Goal: Task Accomplishment & Management: Complete application form

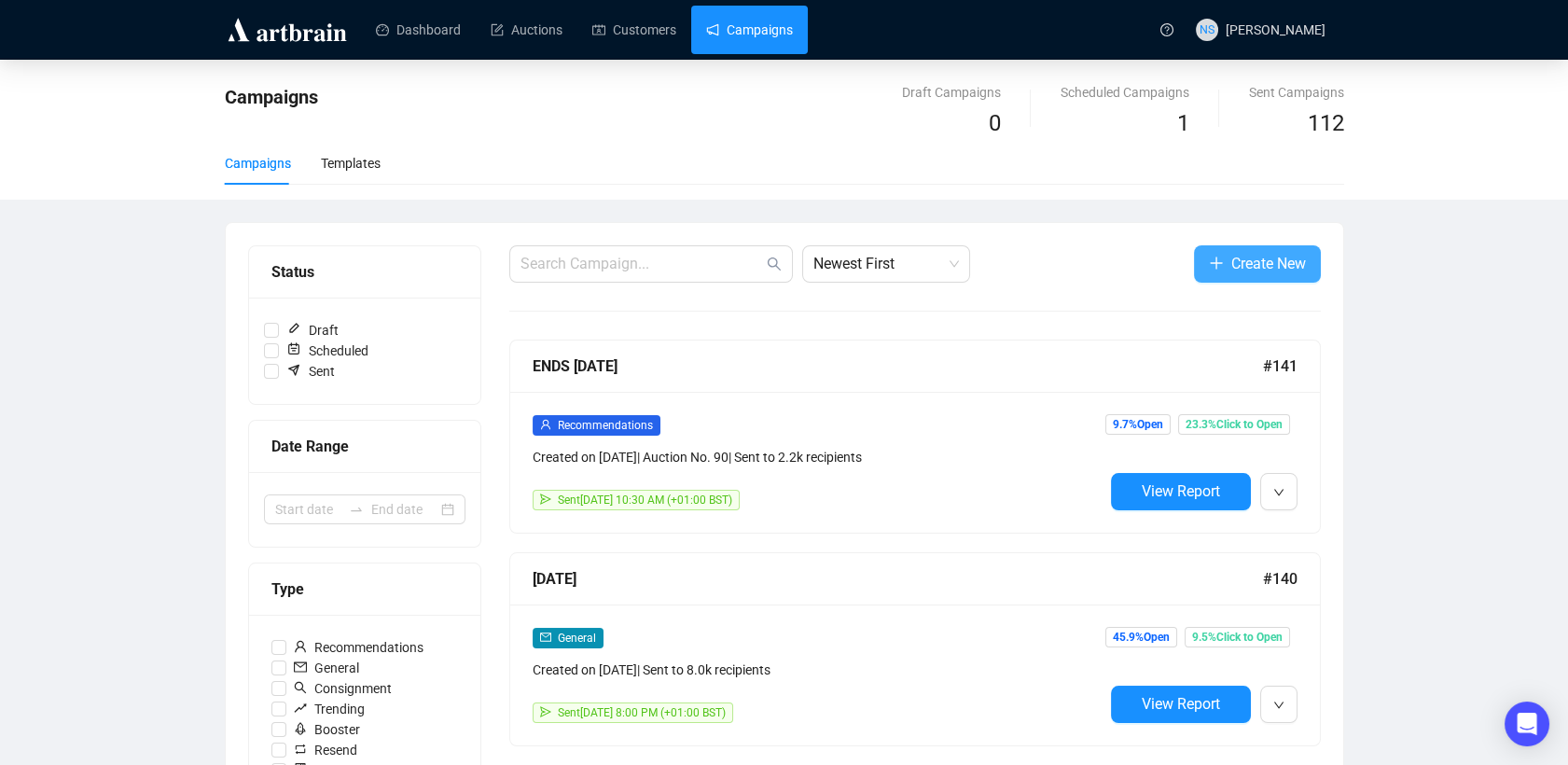
click at [1254, 262] on span "Create New" at bounding box center [1268, 263] width 74 height 23
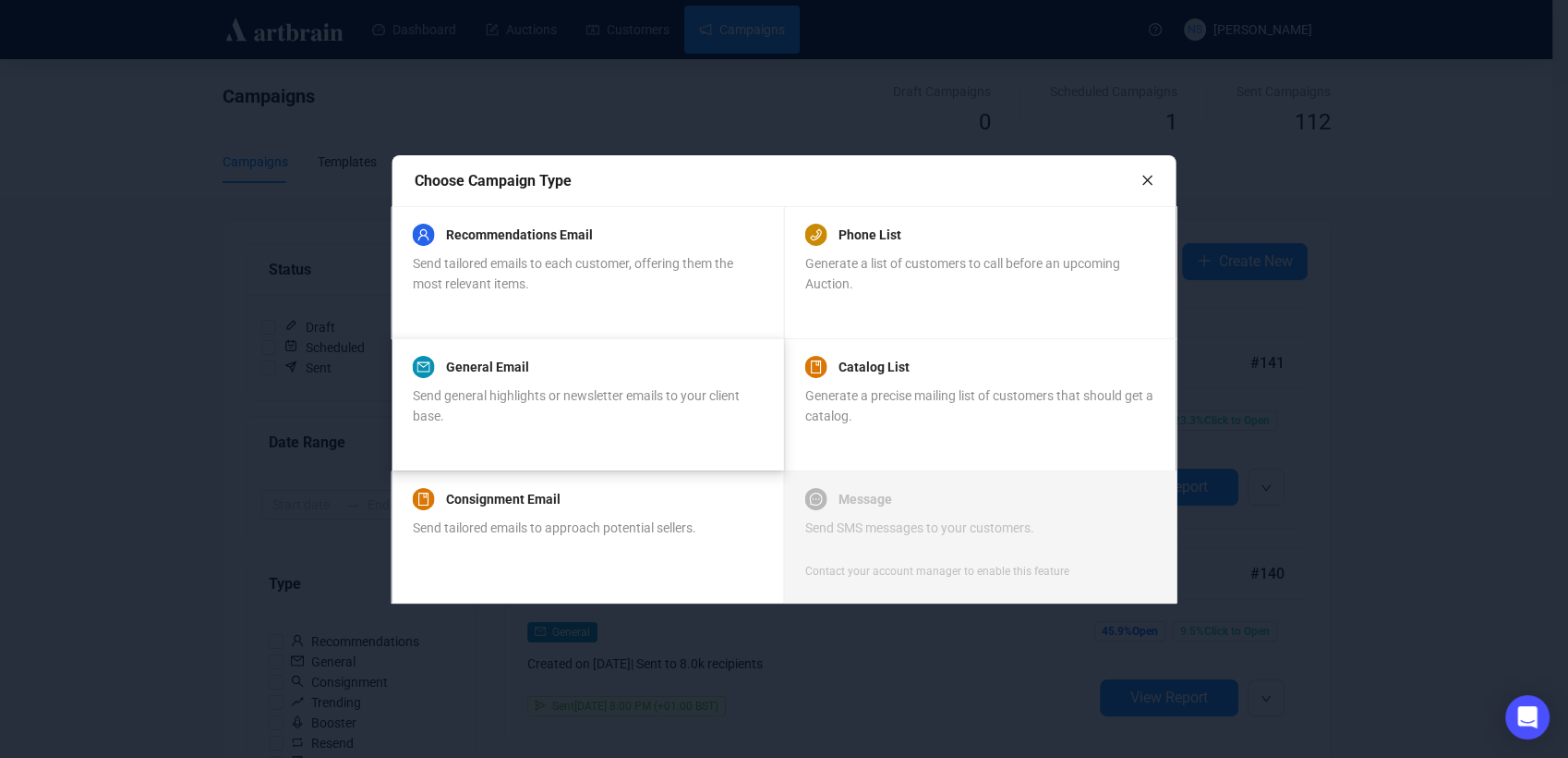
click at [524, 380] on div "General Email Send general highlights or newsletter emails to your client base." at bounding box center [587, 390] width 349 height 70
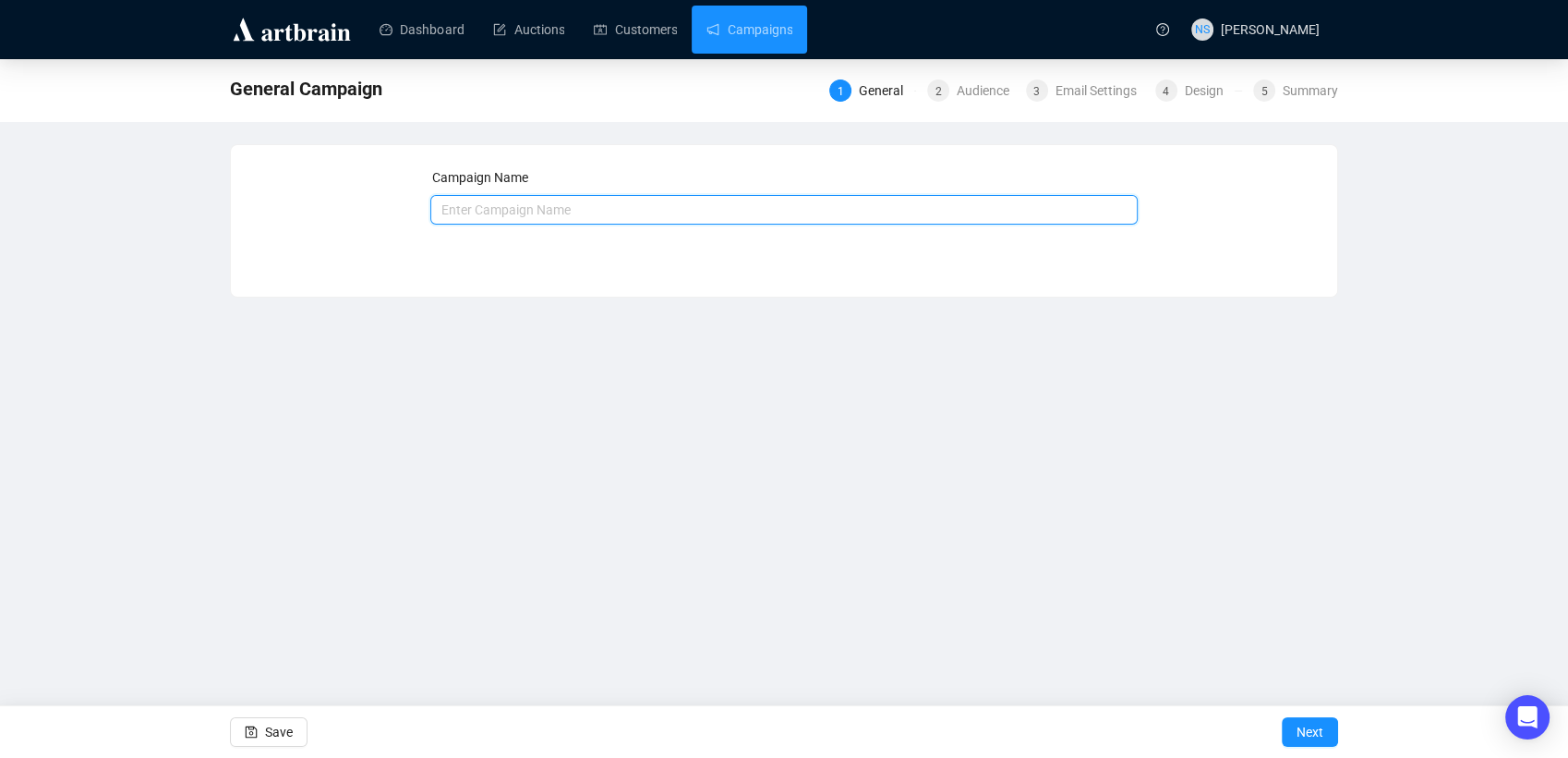
click at [545, 209] on input "text" at bounding box center [784, 209] width 708 height 30
type input "BCFC August Results"
click at [1311, 735] on span "Next" at bounding box center [1310, 731] width 27 height 52
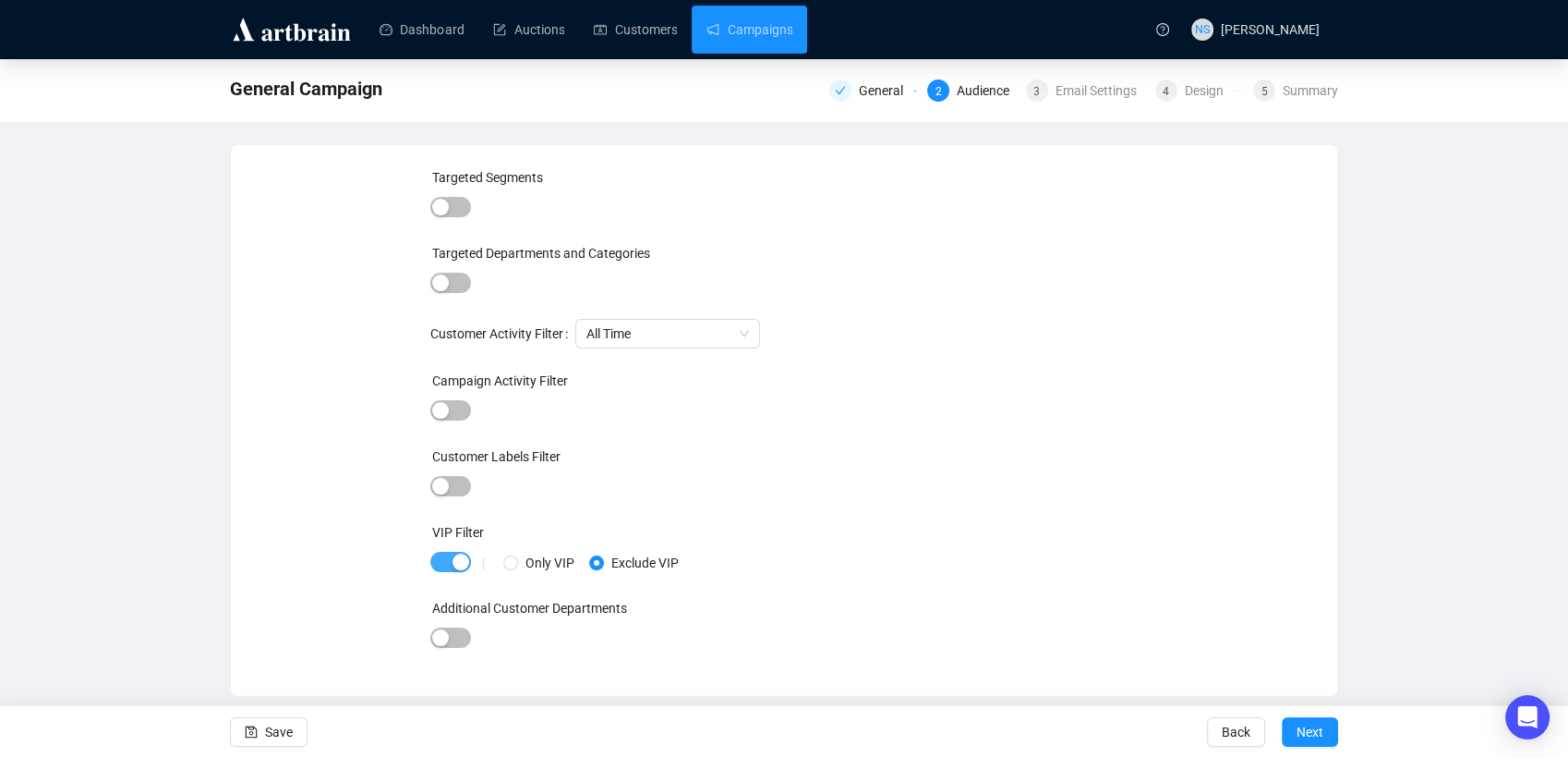
click at [447, 570] on span "button" at bounding box center [450, 561] width 41 height 20
click at [1319, 730] on span "Next" at bounding box center [1310, 731] width 27 height 52
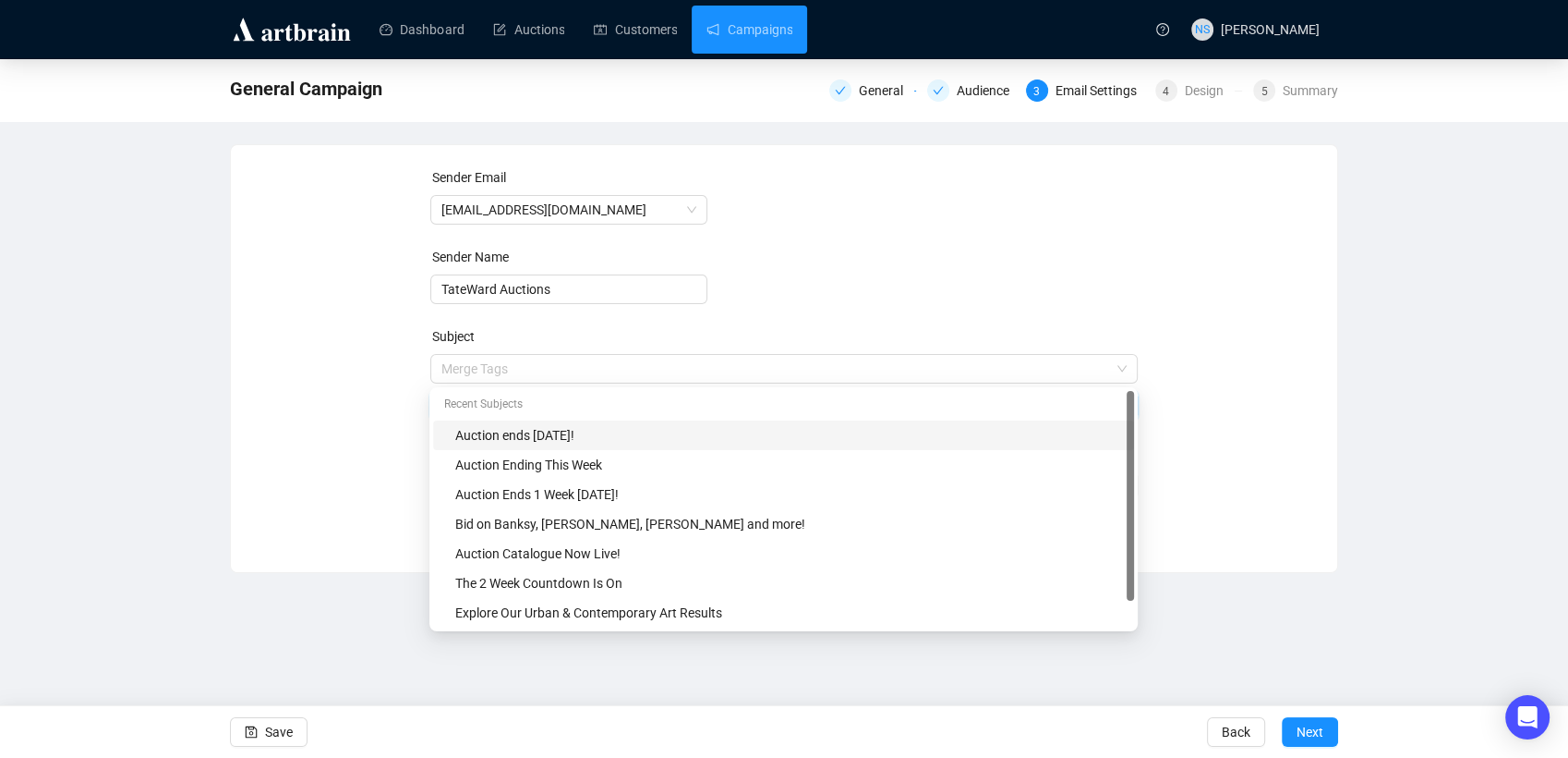
click at [611, 368] on span "Merge Tags Auction ends [DATE]!" at bounding box center [784, 387] width 708 height 52
click at [611, 368] on input "search" at bounding box center [776, 368] width 670 height 28
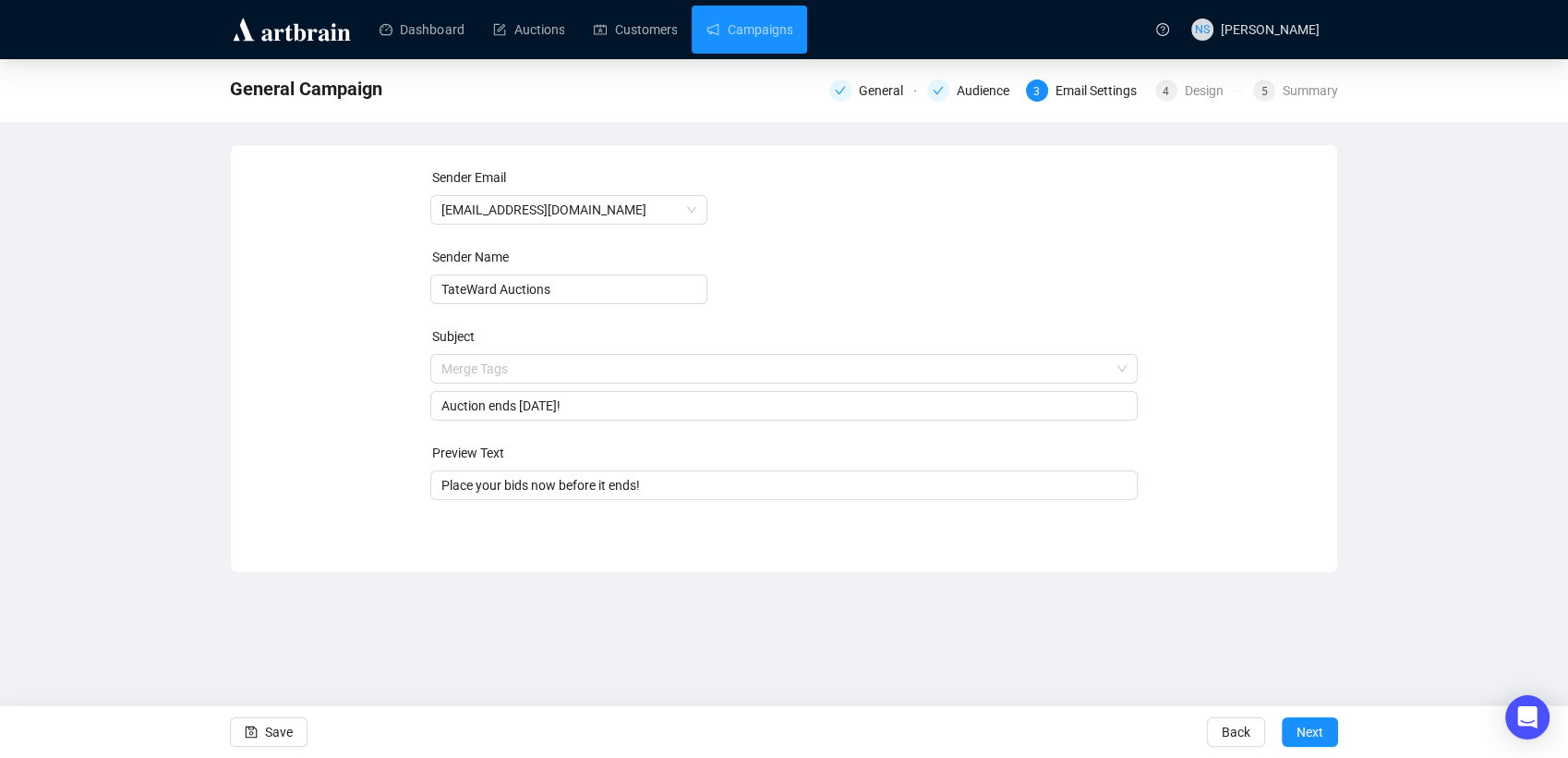
click at [368, 432] on div "Sender Email [EMAIL_ADDRESS][DOMAIN_NAME] Sender Name TateWard Auctions Subject…" at bounding box center [784, 344] width 1062 height 355
click at [458, 419] on div "Auction ends [DATE]!" at bounding box center [784, 405] width 708 height 30
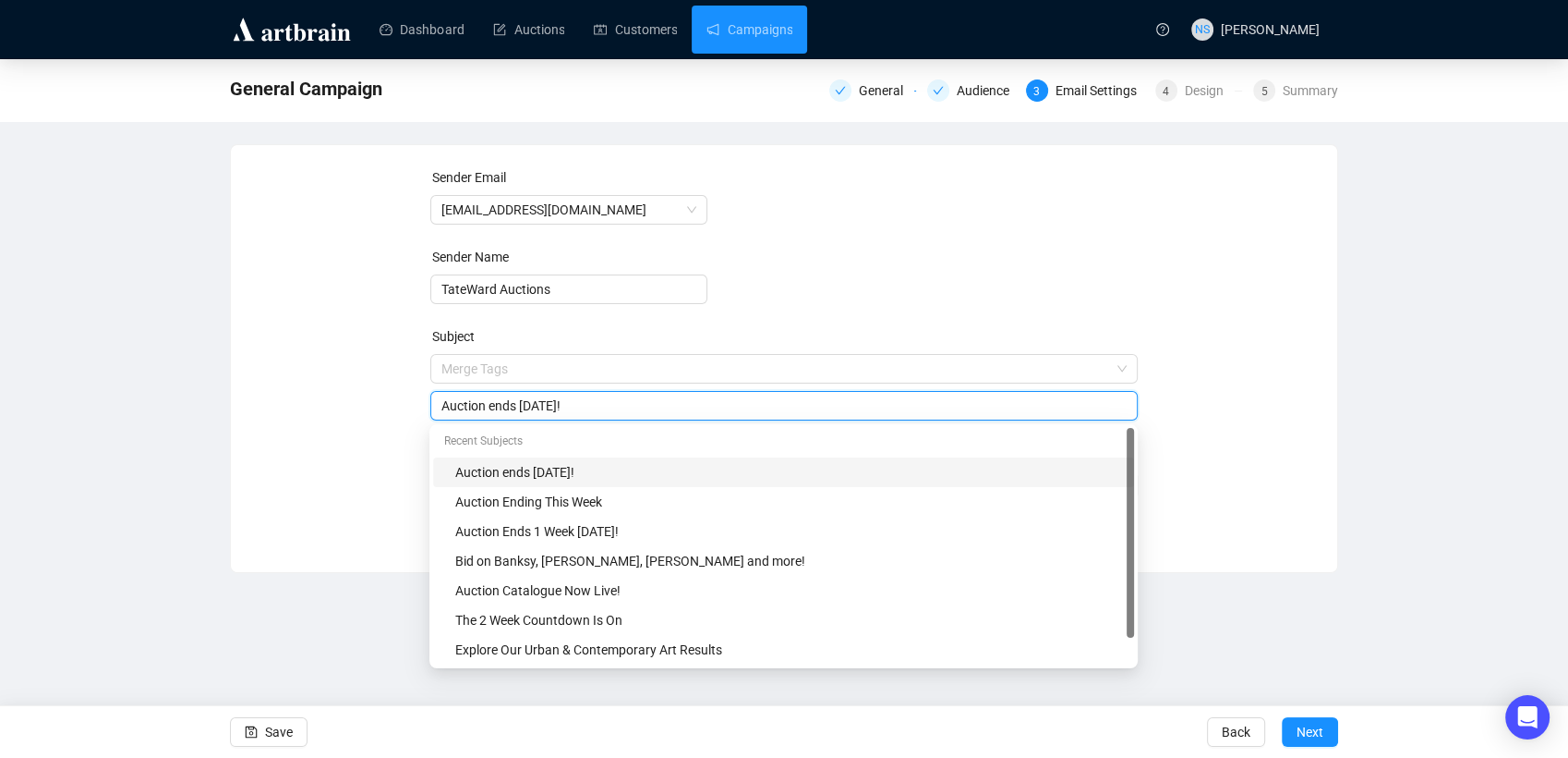
click at [458, 419] on div "Auction ends [DATE]!" at bounding box center [784, 405] width 708 height 30
click at [452, 417] on div "Auction ends [DATE]!" at bounding box center [784, 405] width 708 height 30
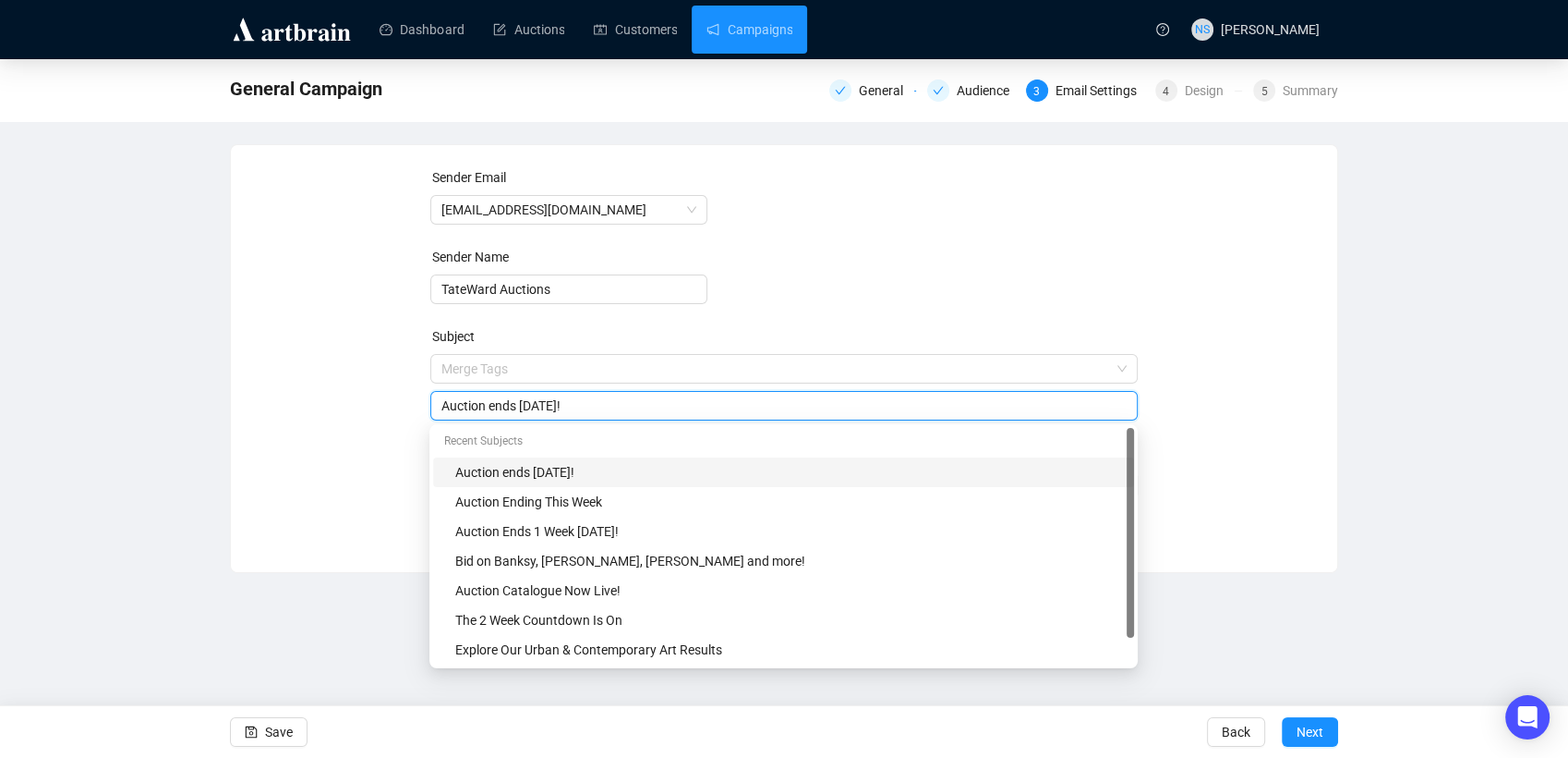
click at [455, 402] on input "Auction ends [DATE]!" at bounding box center [784, 405] width 686 height 20
type input "The Results Are In: By Collectors For Collectors"
click at [351, 421] on div "Sender Email [EMAIL_ADDRESS][DOMAIN_NAME] Sender Name TateWard Auctions Subject…" at bounding box center [784, 344] width 1062 height 355
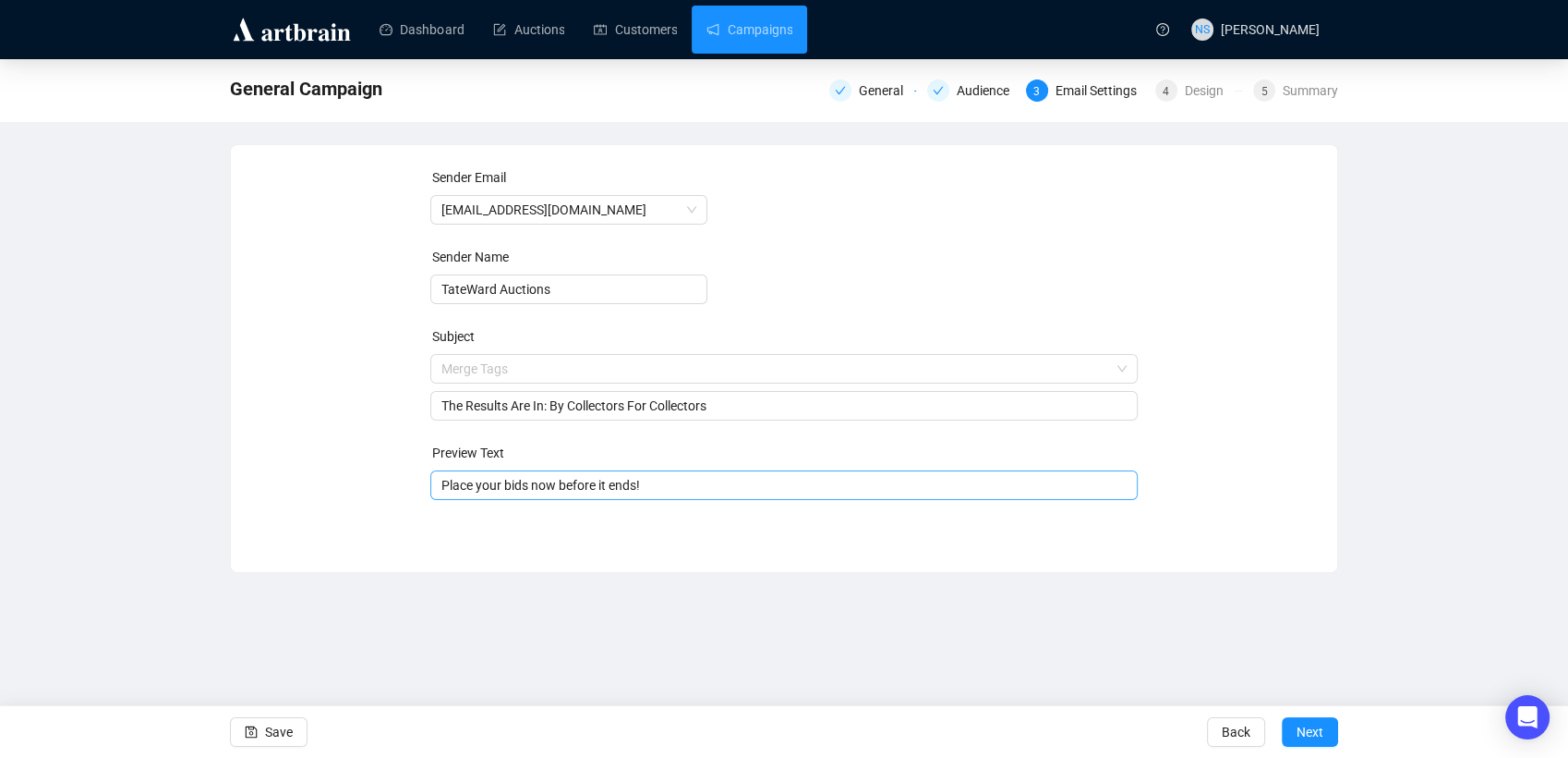
click at [494, 487] on input "Place your bids now before it ends!" at bounding box center [784, 485] width 686 height 20
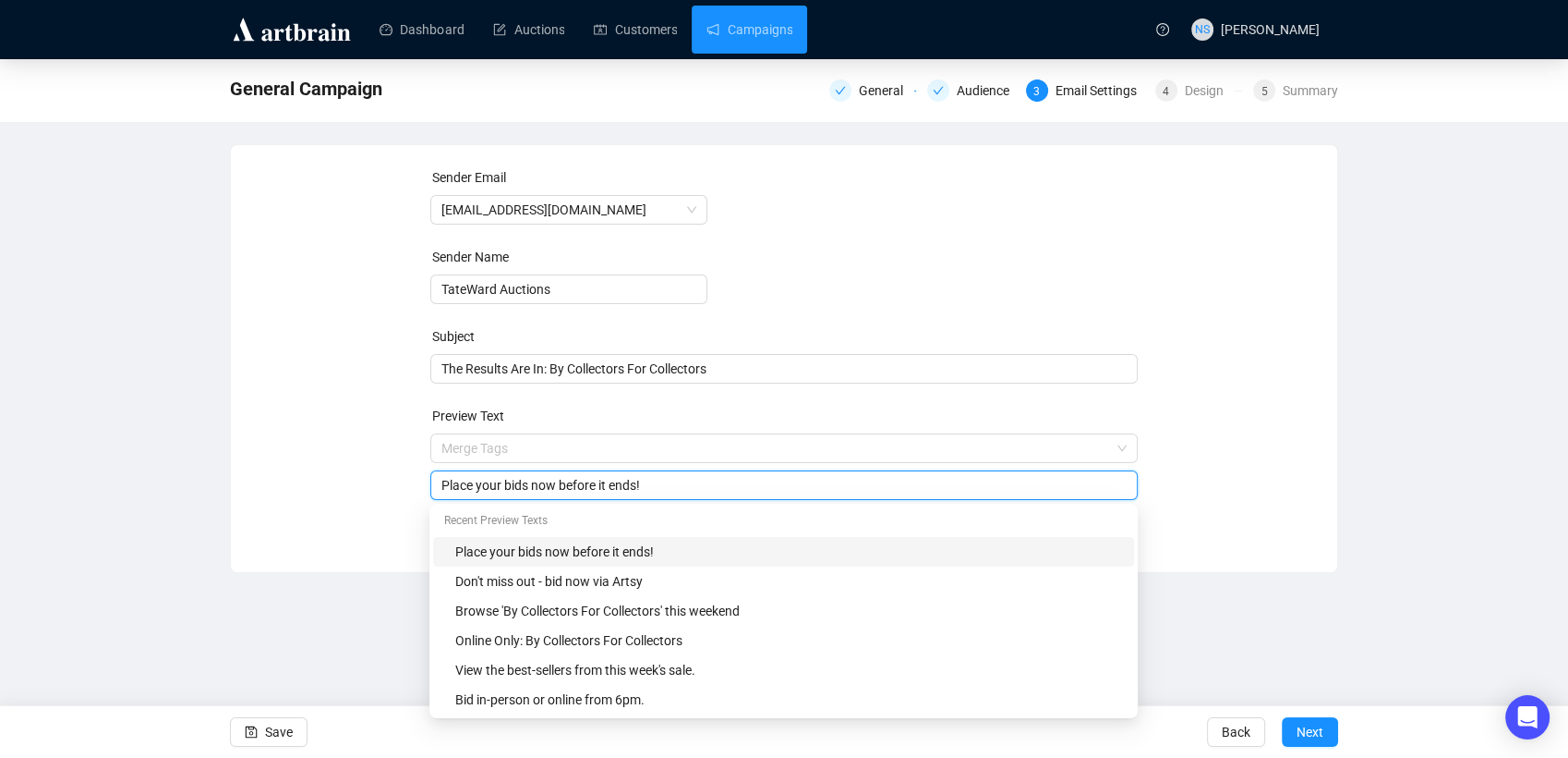
click at [494, 487] on input "Place your bids now before it ends!" at bounding box center [784, 485] width 686 height 20
type input "View the best-selling pieces"
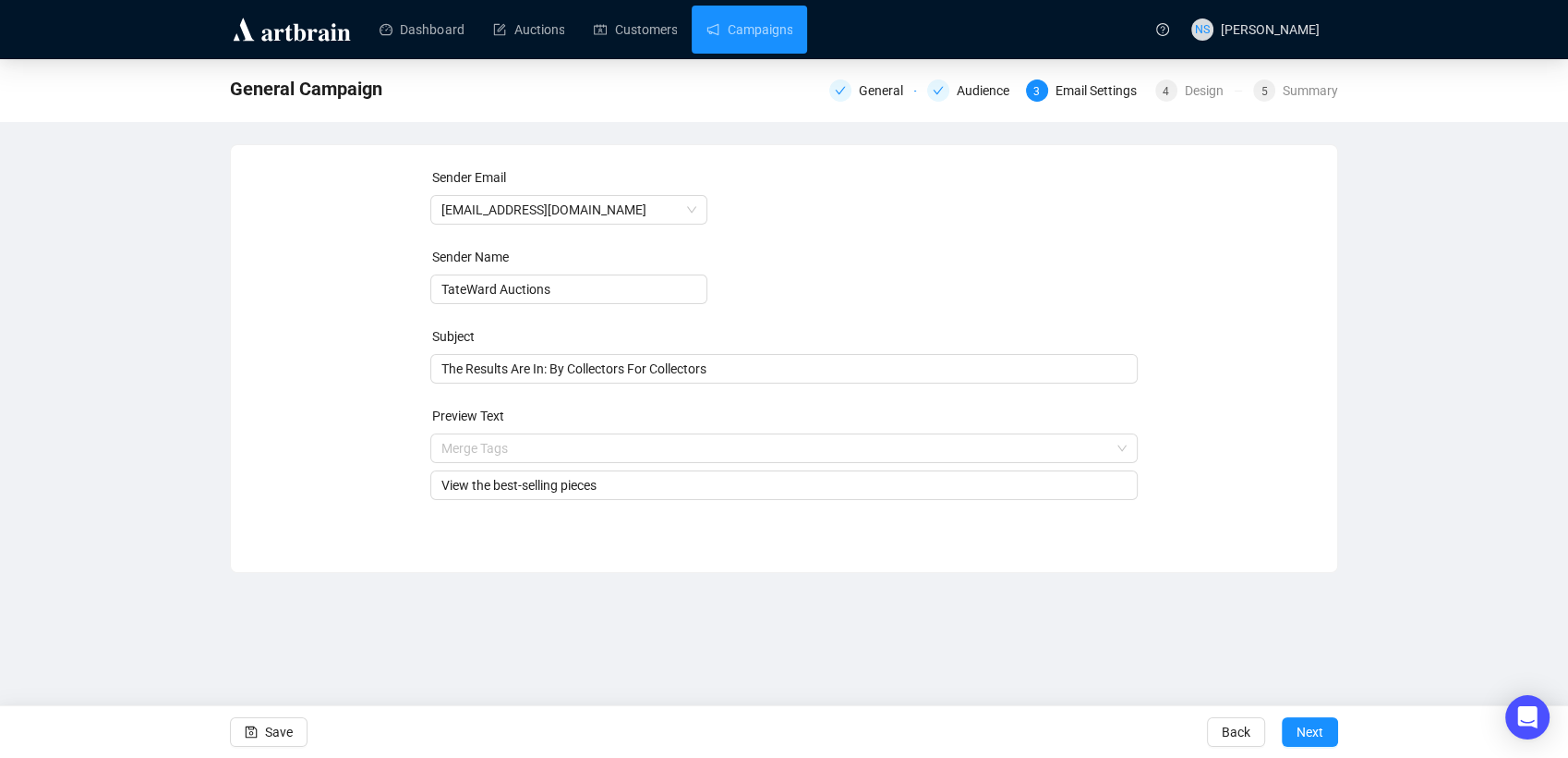
click at [1237, 390] on div "Sender Email [EMAIL_ADDRESS][DOMAIN_NAME] Sender Name TateWard Auctions Subject…" at bounding box center [784, 344] width 1062 height 355
click at [460, 290] on input "TateWard Auctions" at bounding box center [569, 289] width 277 height 30
type input "[PERSON_NAME] Auctions"
click at [1321, 731] on span "Next" at bounding box center [1310, 731] width 27 height 52
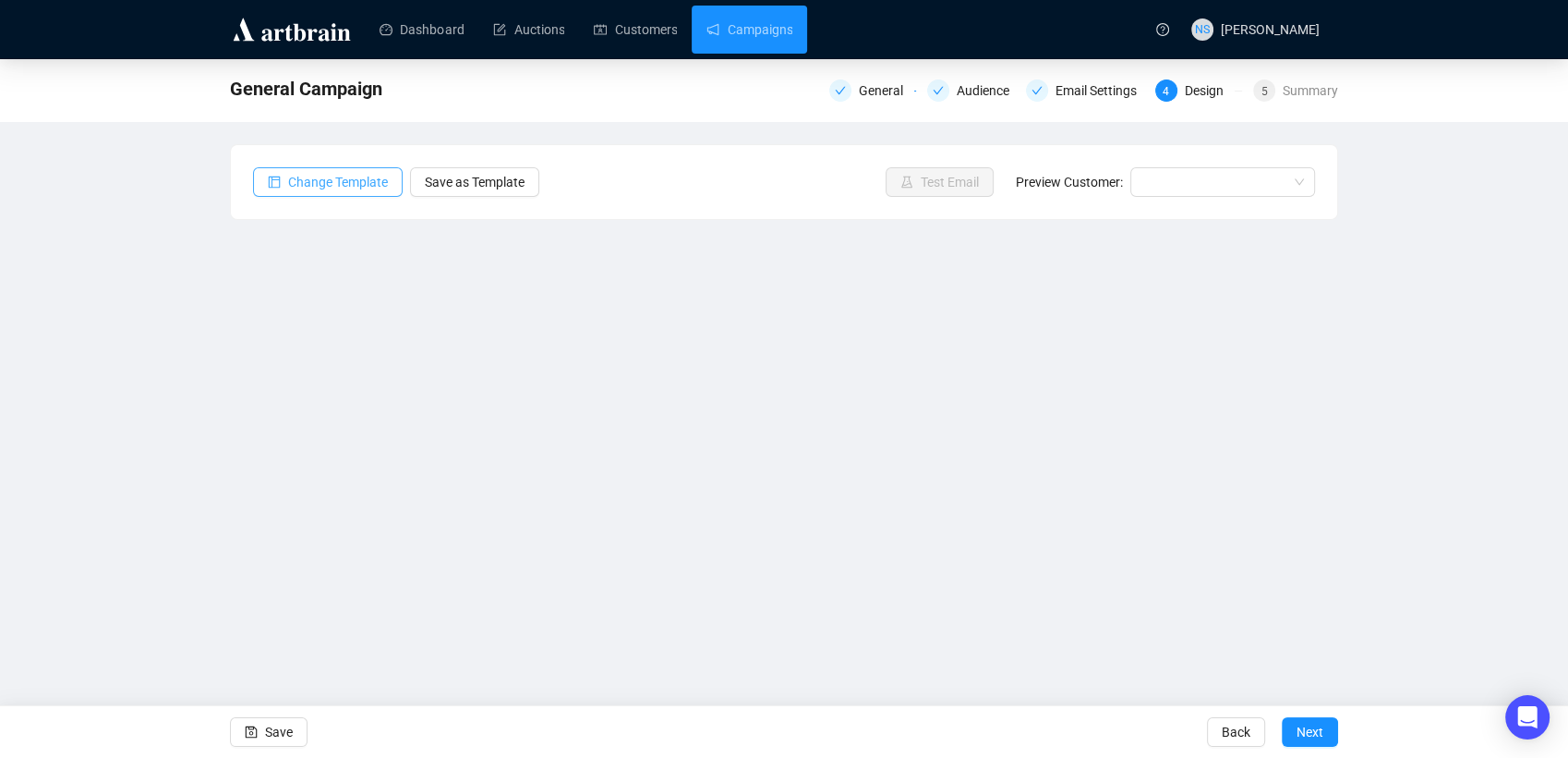
click at [304, 184] on span "Change Template" at bounding box center [338, 182] width 99 height 20
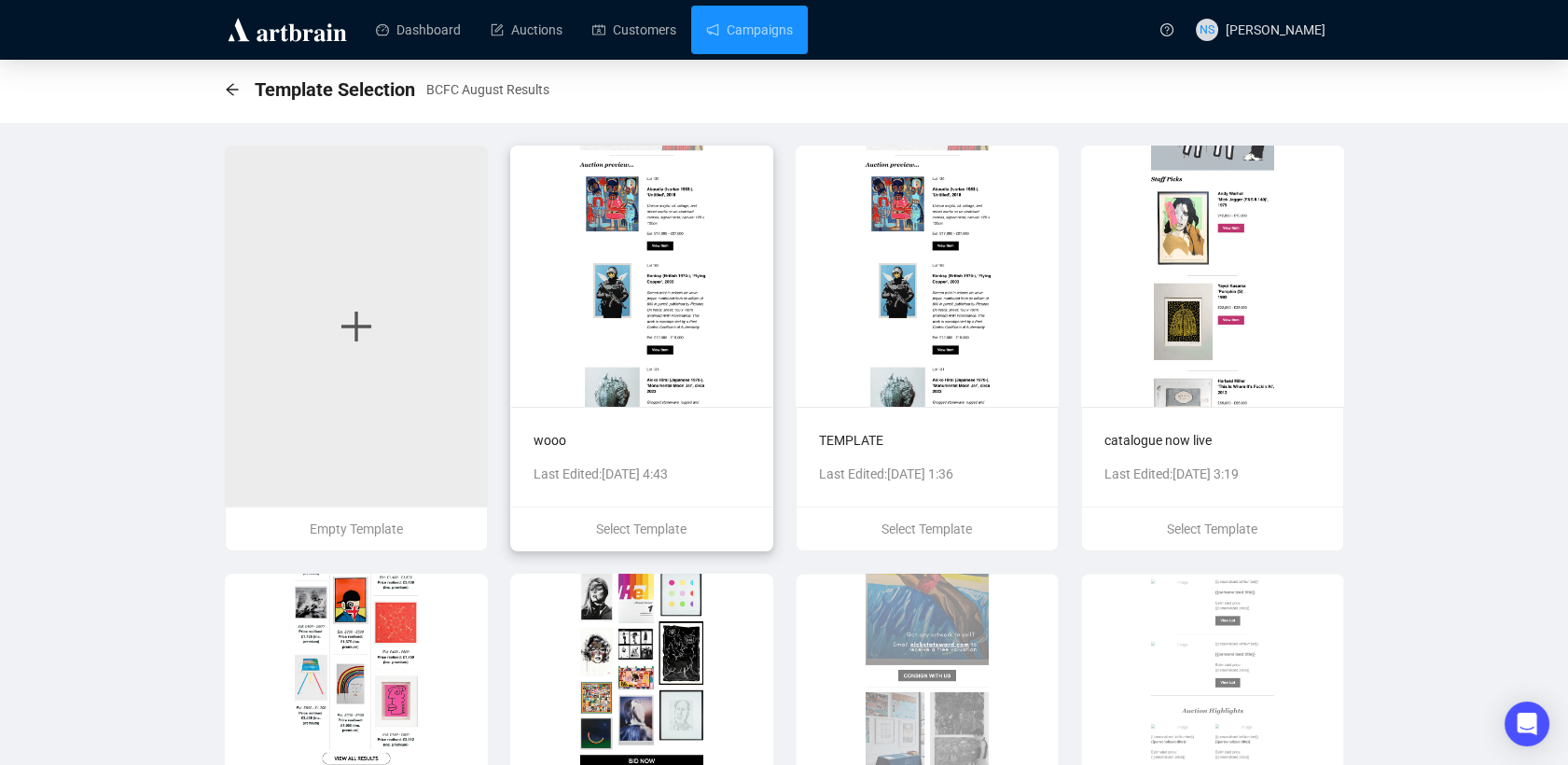
click at [651, 302] on img at bounding box center [642, 276] width 263 height 261
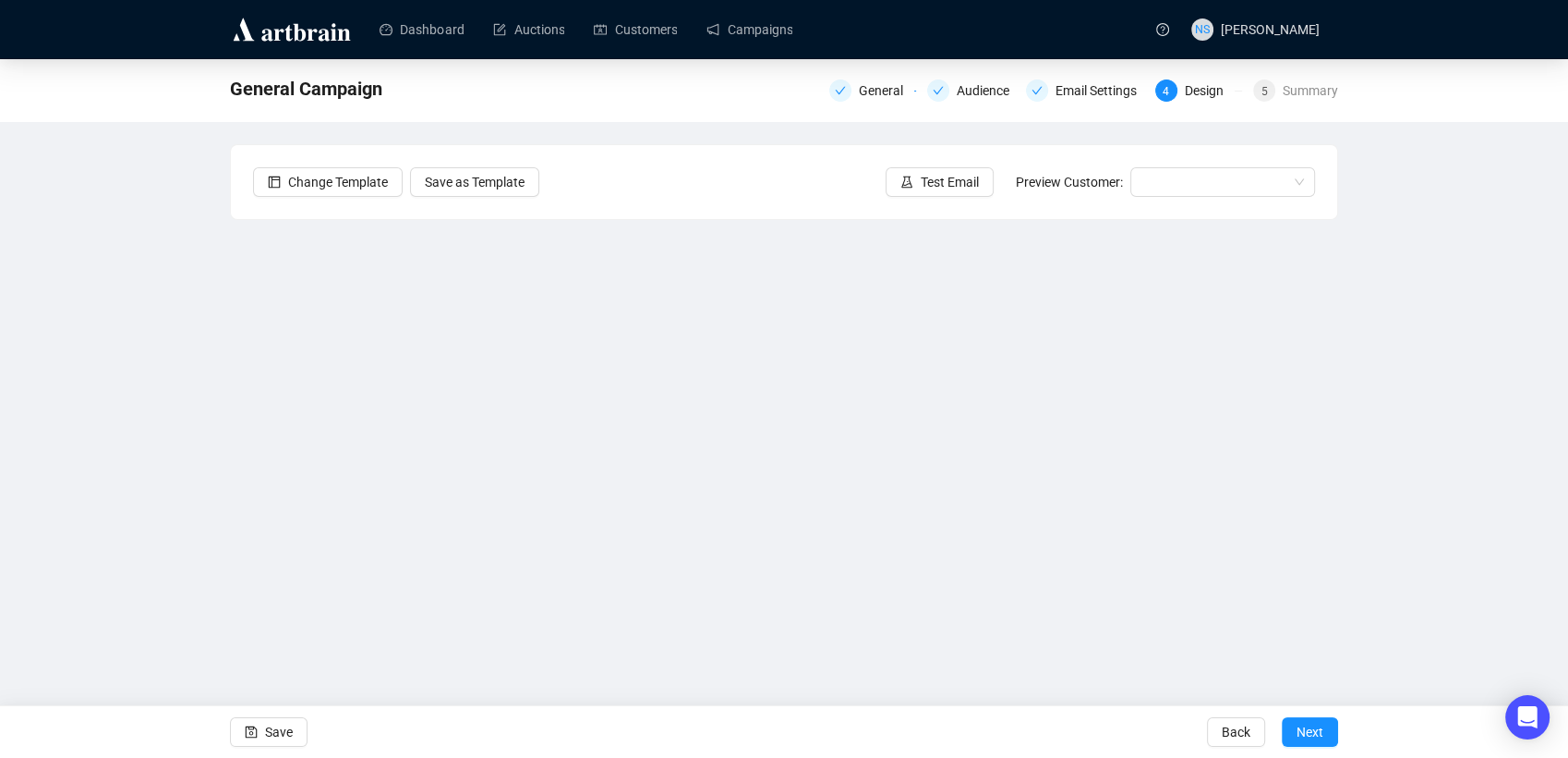
click at [1449, 161] on div "General Campaign General Audience Email Settings 4 Design 5 Summary Change Temp…" at bounding box center [784, 374] width 1568 height 630
click at [1373, 292] on div "General Campaign General Audience Email Settings 4 Design 5 Summary Change Temp…" at bounding box center [784, 374] width 1568 height 630
click at [67, 296] on div "General Campaign General Audience Email Settings 4 Design 5 Summary Change Temp…" at bounding box center [784, 374] width 1568 height 630
click at [145, 405] on div "General Campaign General Audience Email Settings 4 Design 5 Summary Change Temp…" at bounding box center [784, 374] width 1568 height 630
click at [200, 453] on div "General Campaign General Audience Email Settings 4 Design 5 Summary Change Temp…" at bounding box center [784, 374] width 1568 height 630
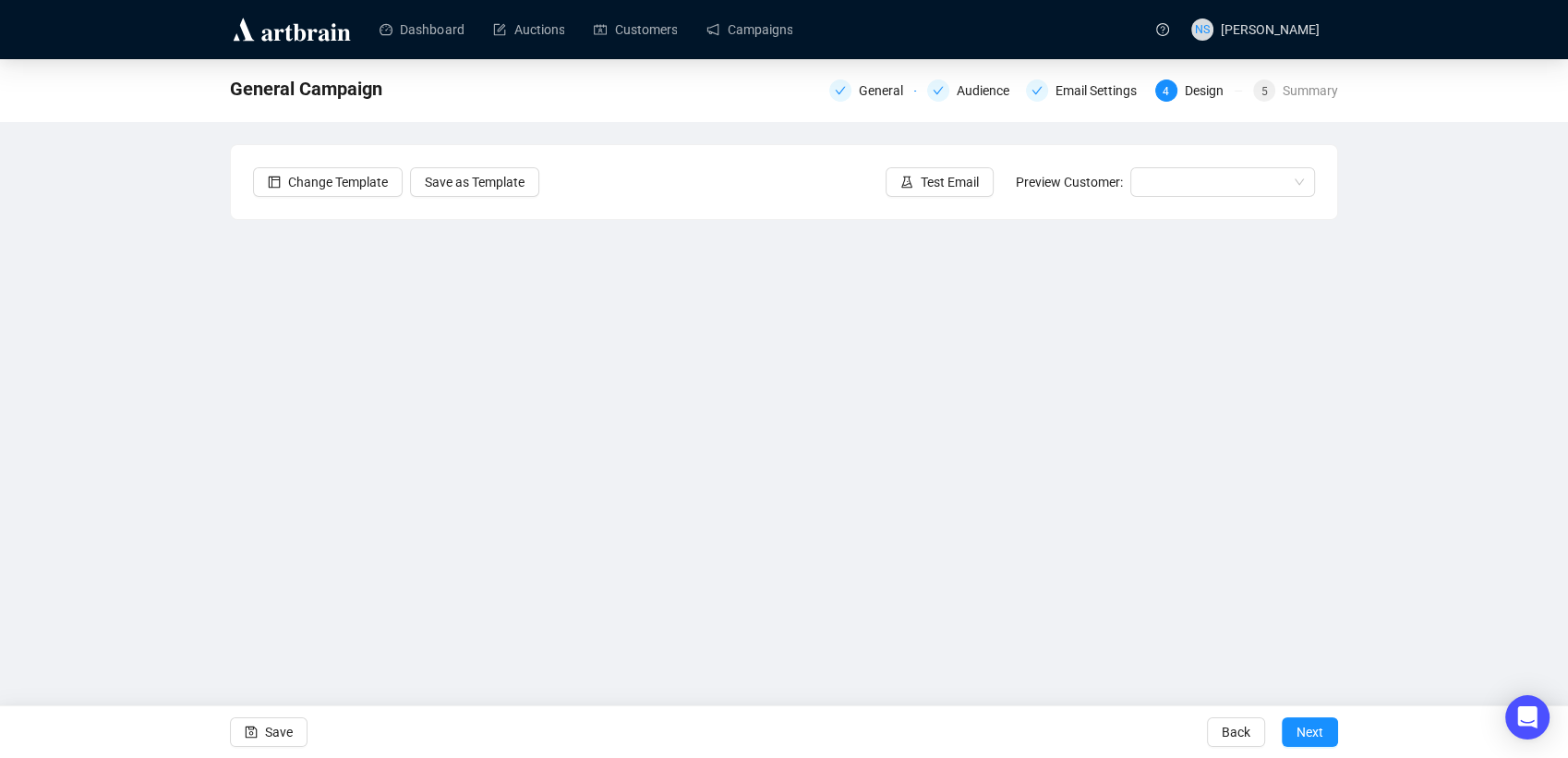
click at [220, 497] on div "General Campaign General Audience Email Settings 4 Design 5 Summary Change Temp…" at bounding box center [784, 374] width 1568 height 630
click at [722, 26] on link "Campaigns" at bounding box center [749, 30] width 86 height 48
click at [260, 740] on button "Save" at bounding box center [268, 731] width 77 height 30
click at [288, 744] on span "Save" at bounding box center [278, 731] width 28 height 52
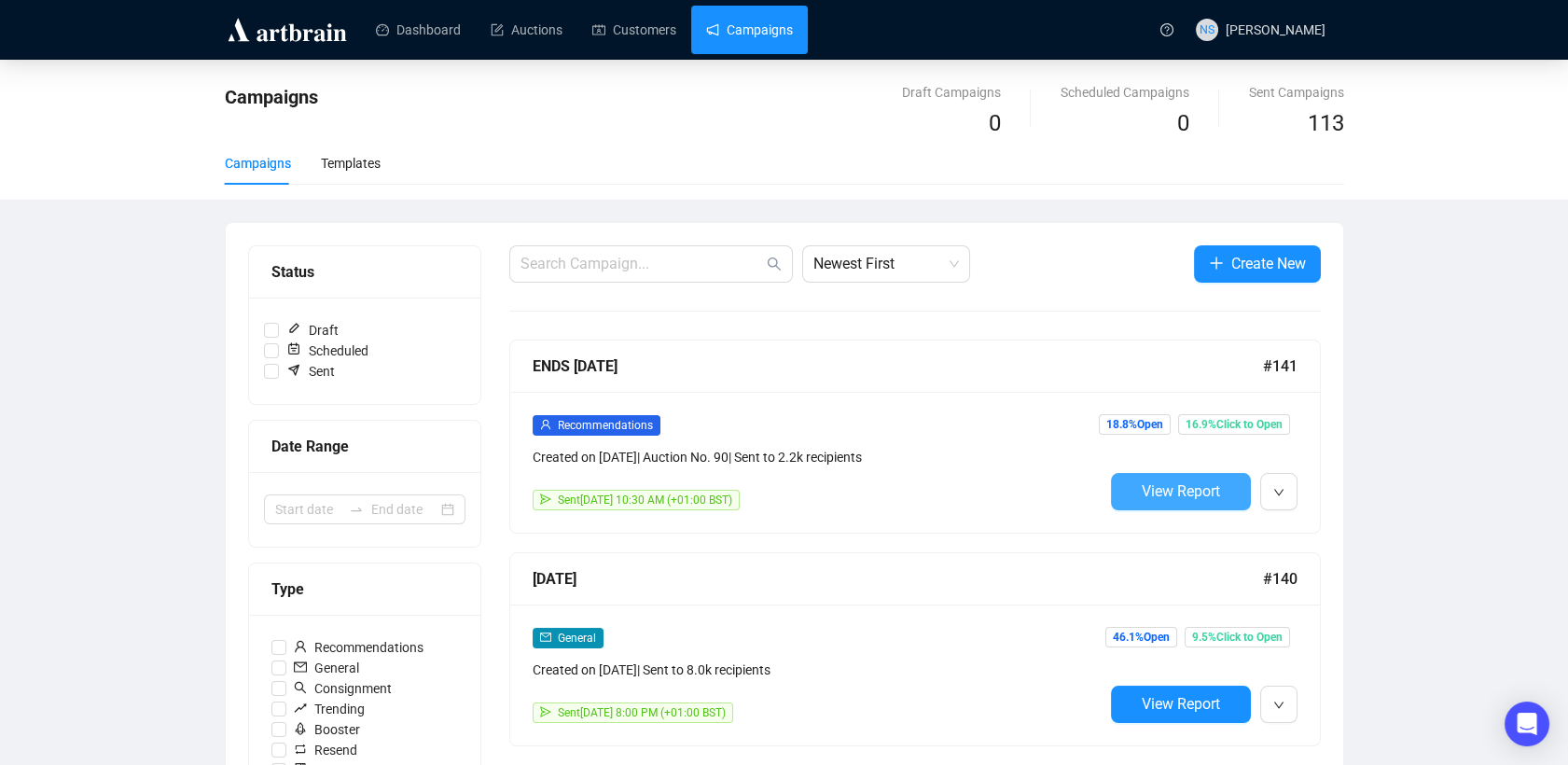
click at [1156, 482] on span "View Report" at bounding box center [1180, 491] width 78 height 17
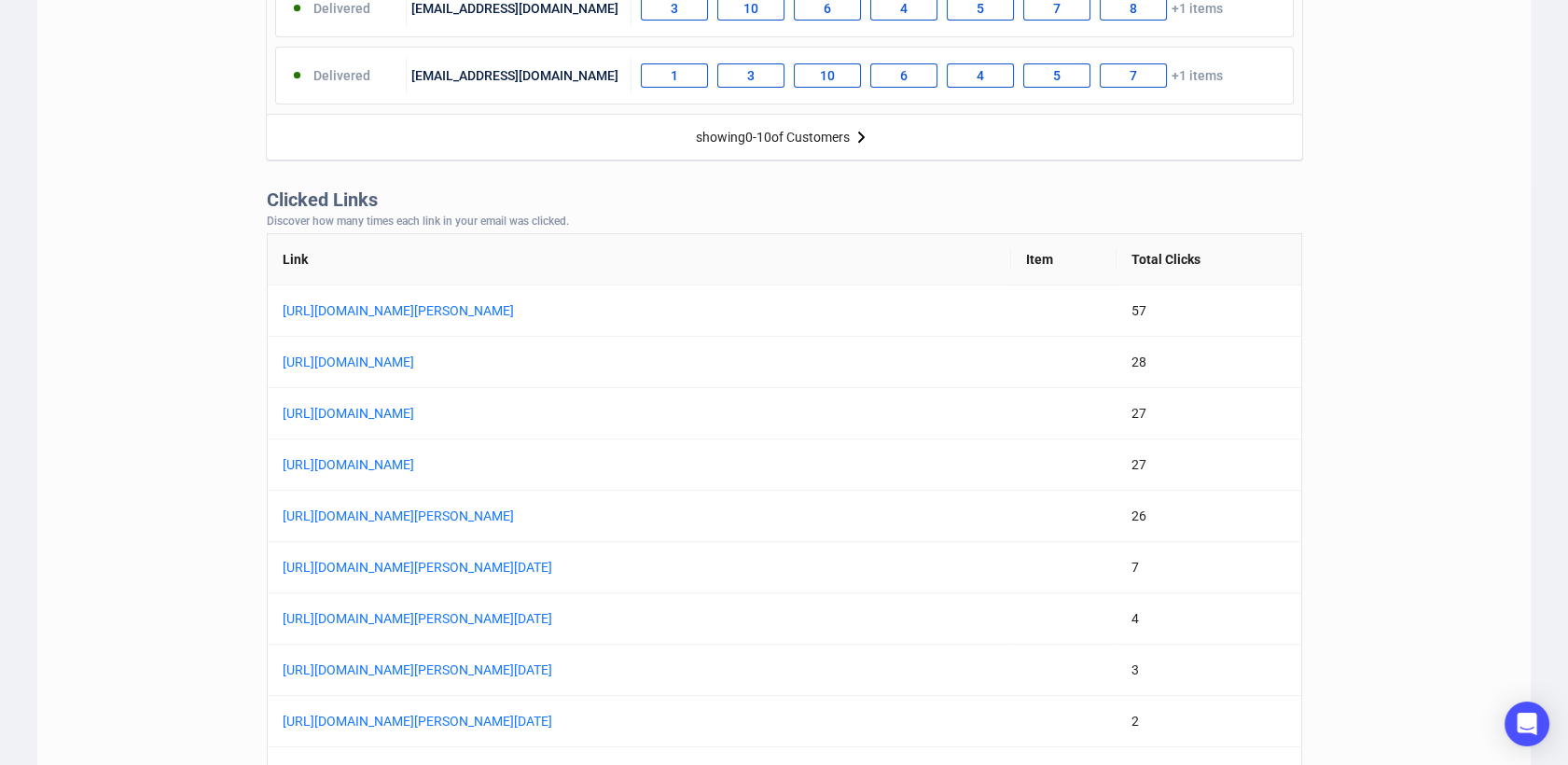
scroll to position [1481, 0]
